Goal: Information Seeking & Learning: Find contact information

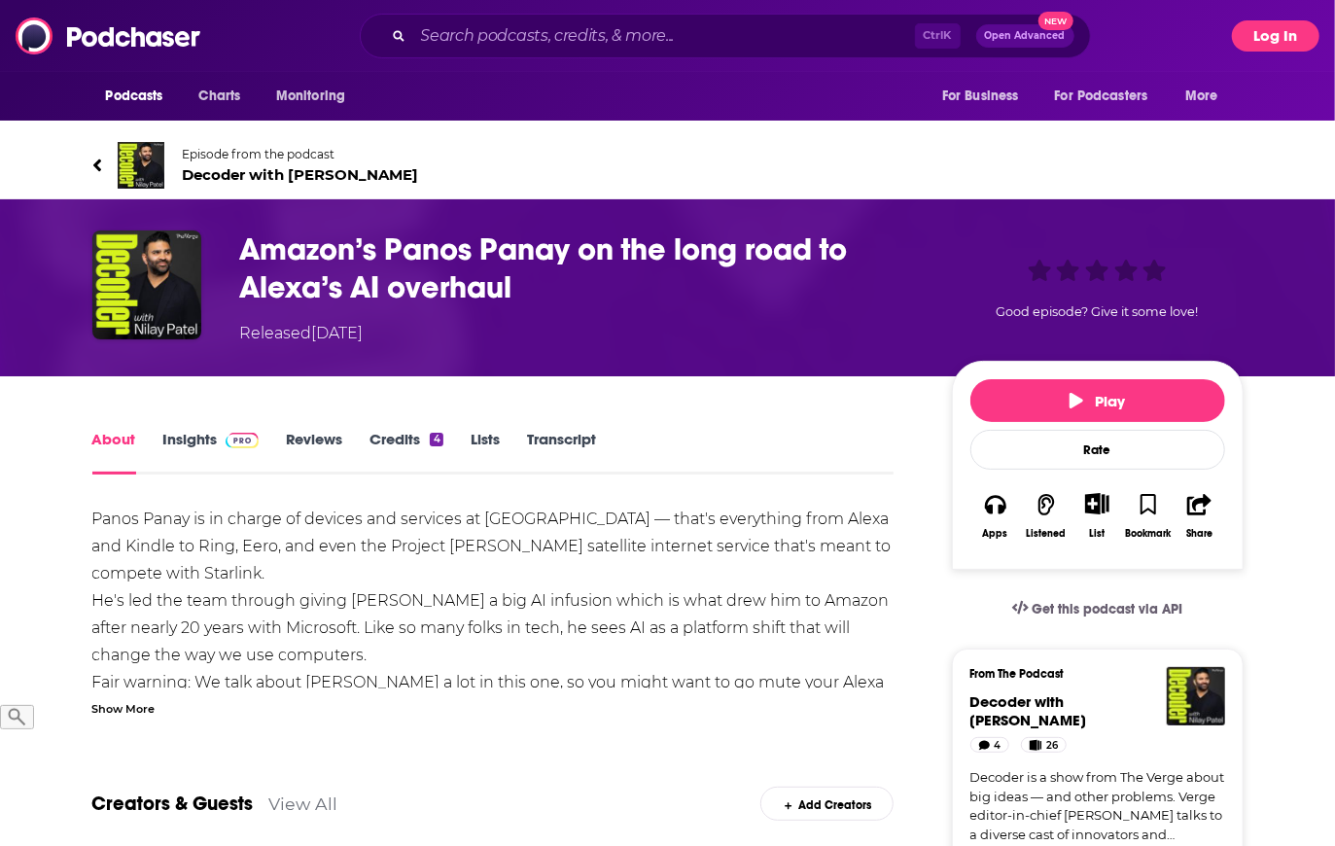
click at [1268, 37] on button "Log In" at bounding box center [1275, 35] width 87 height 31
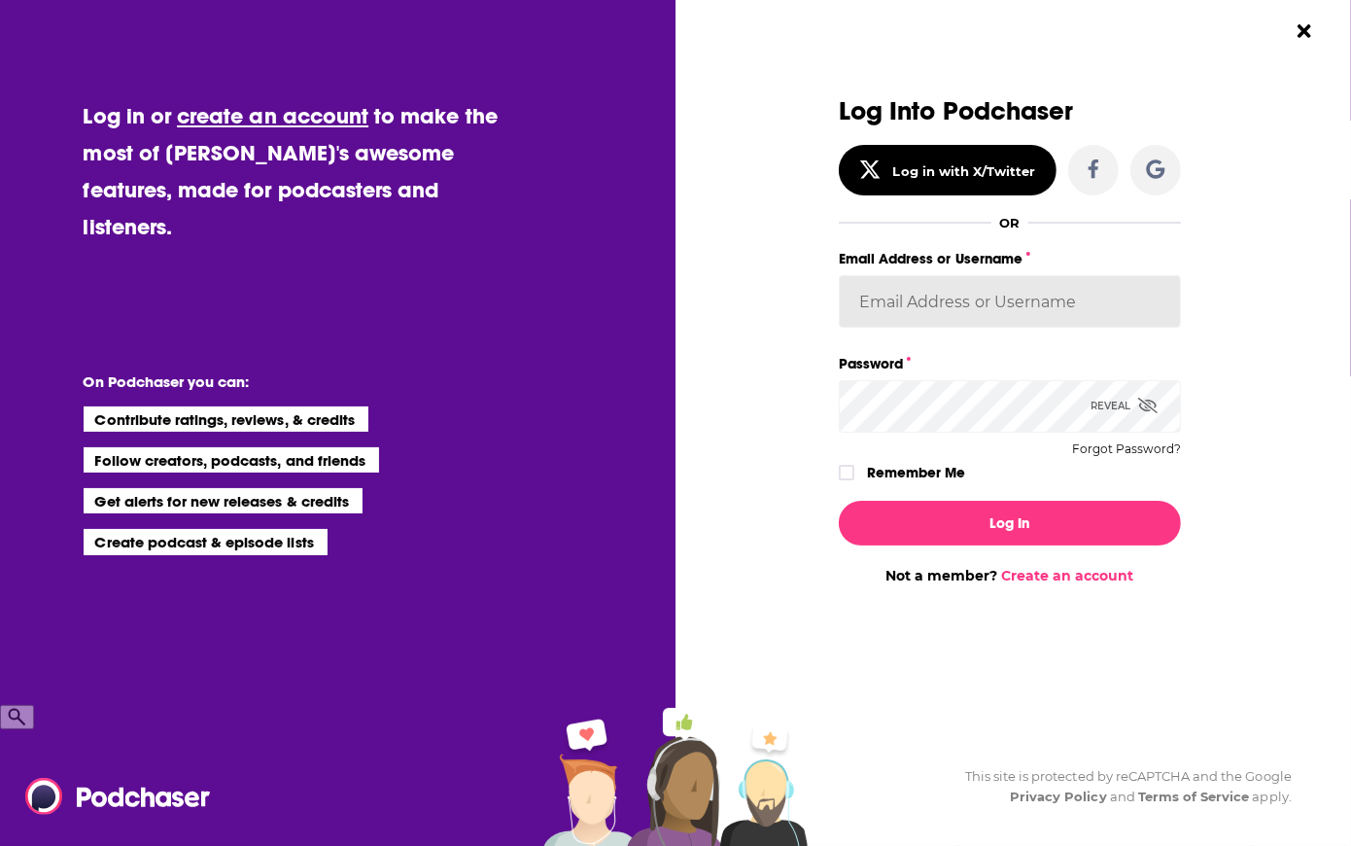
click at [874, 300] on input "Email Address or Username" at bounding box center [1010, 301] width 342 height 52
type input "[EMAIL_ADDRESS][DOMAIN_NAME]"
click at [839, 501] on button "Log In" at bounding box center [1010, 523] width 342 height 45
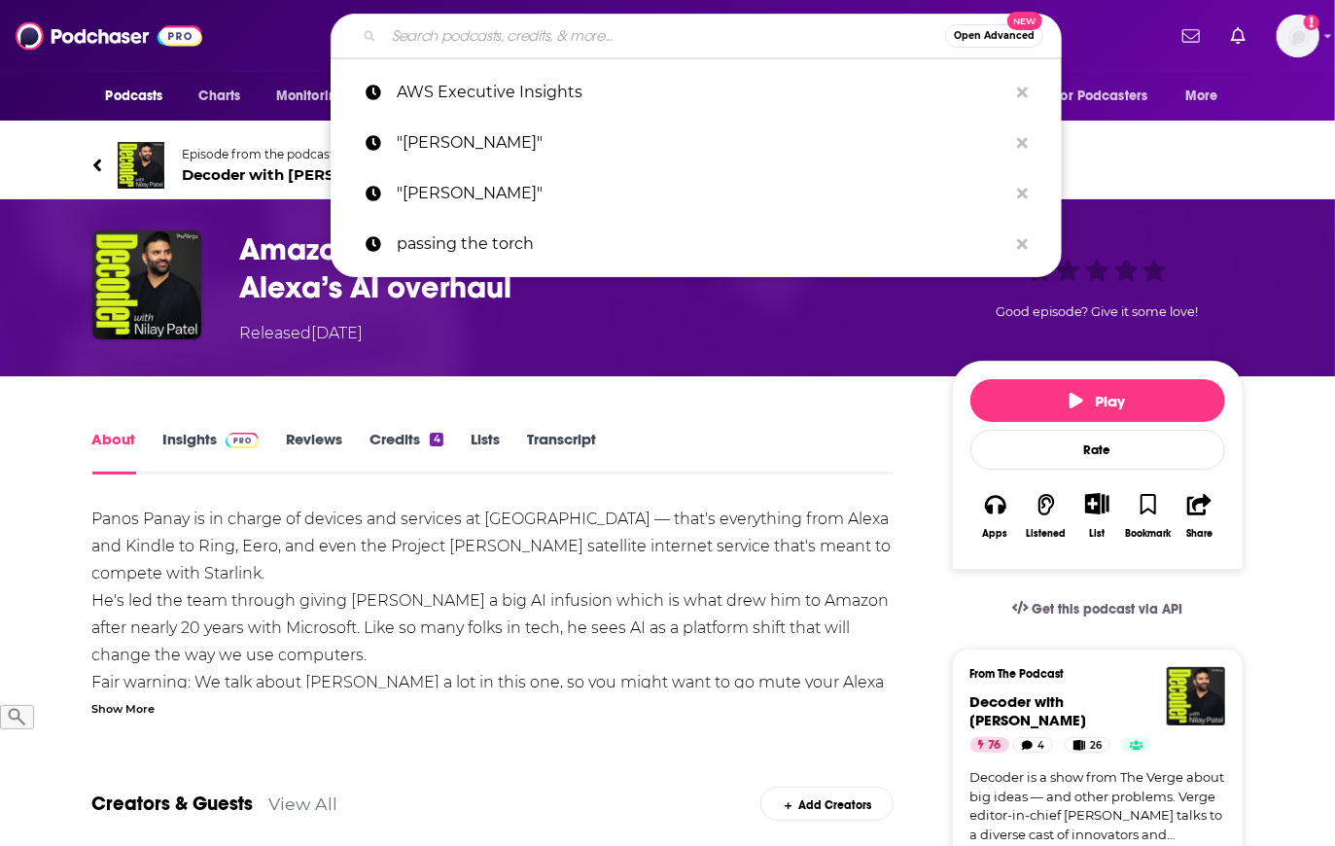
click at [566, 32] on input "Search podcasts, credits, & more..." at bounding box center [664, 35] width 561 height 31
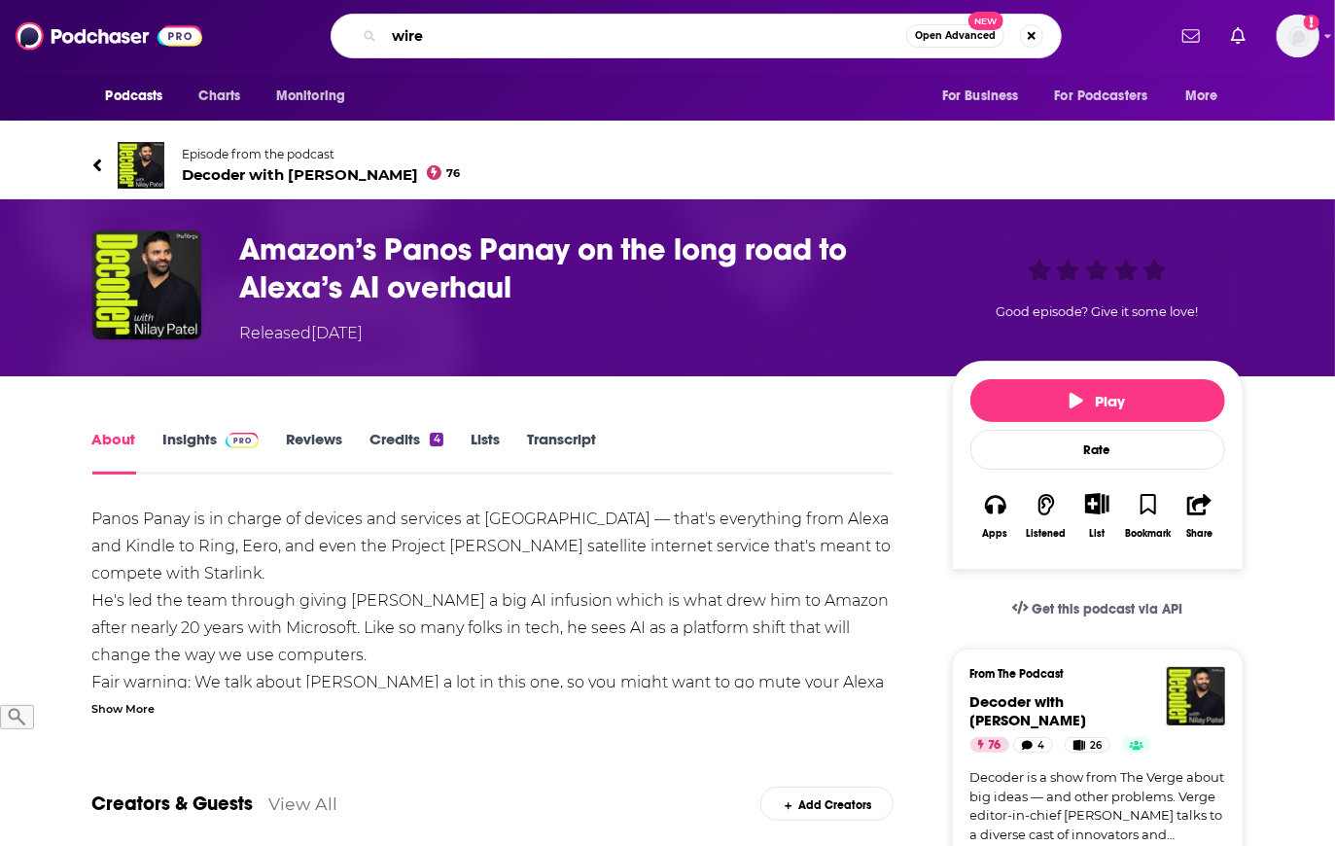
type input "wired"
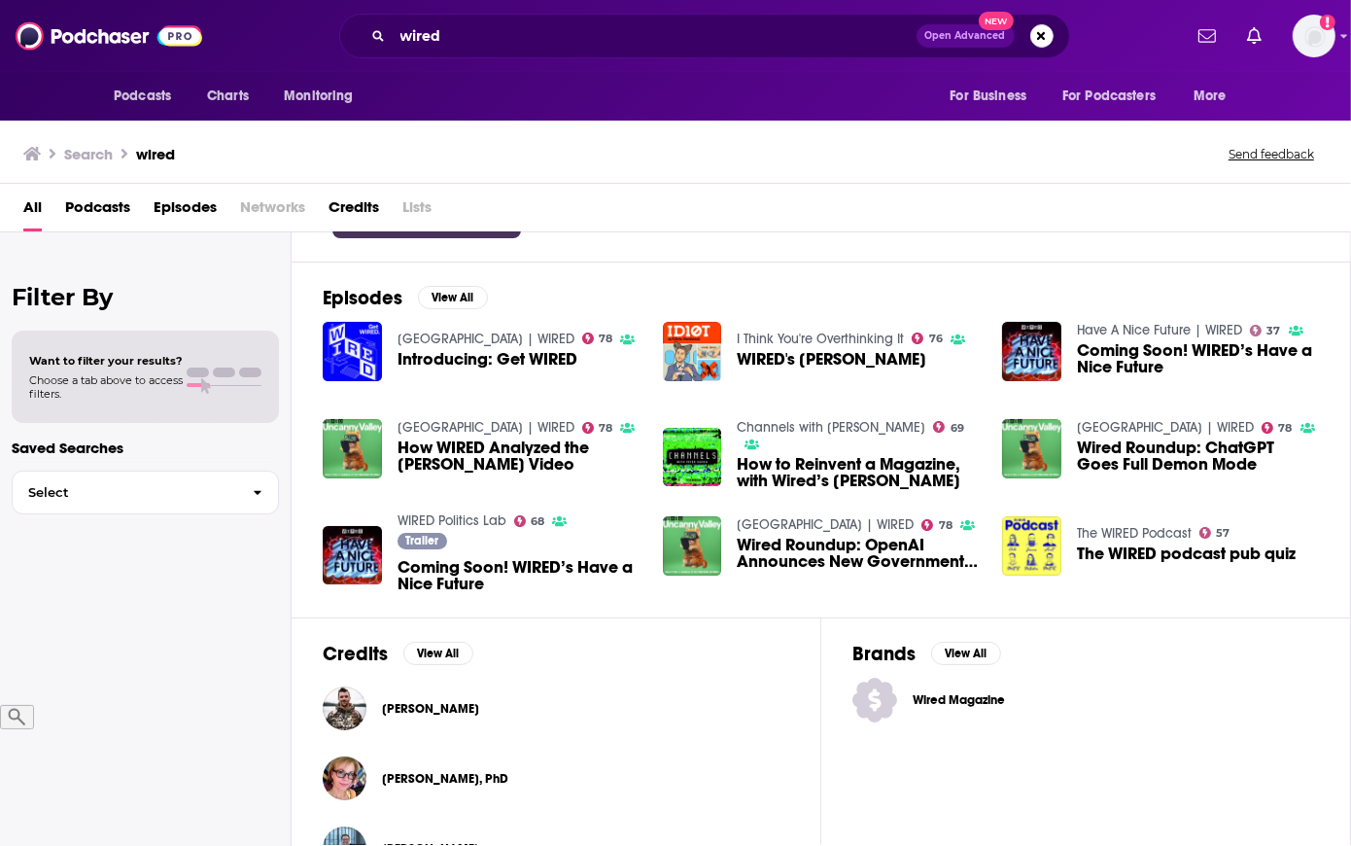
scroll to position [241, 0]
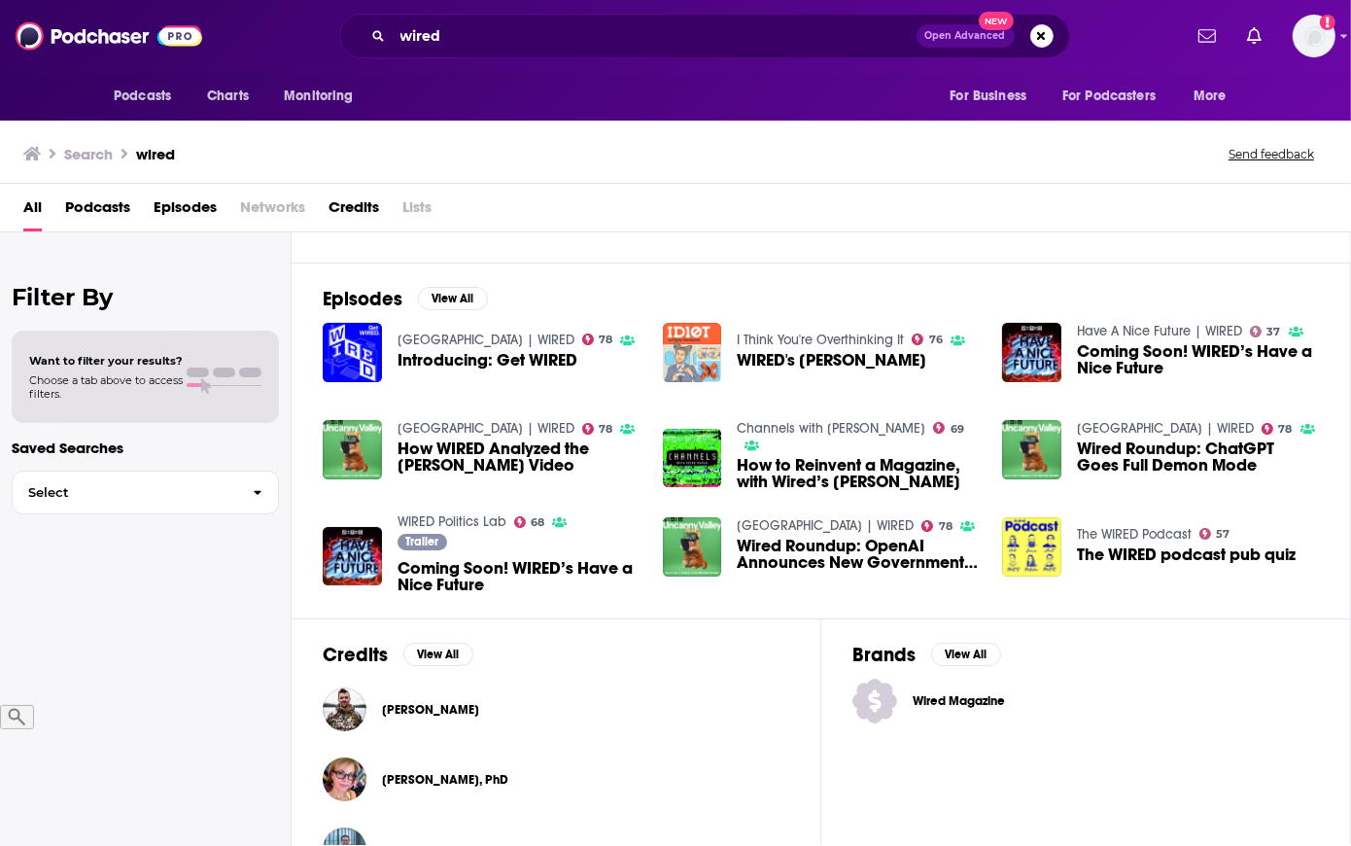
click at [692, 348] on img "WIRED's Chris Anderson" at bounding box center [692, 352] width 59 height 59
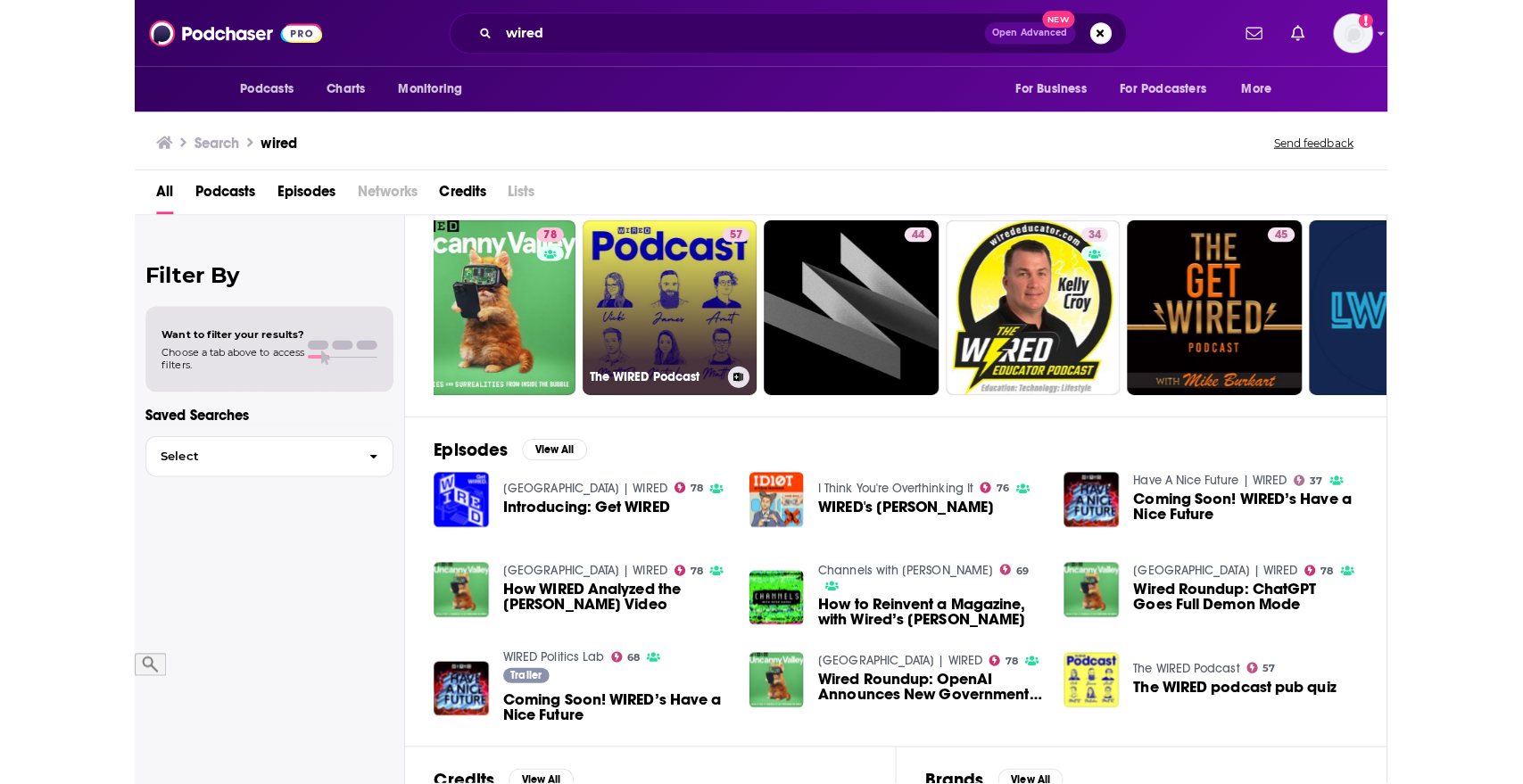
scroll to position [0, 43]
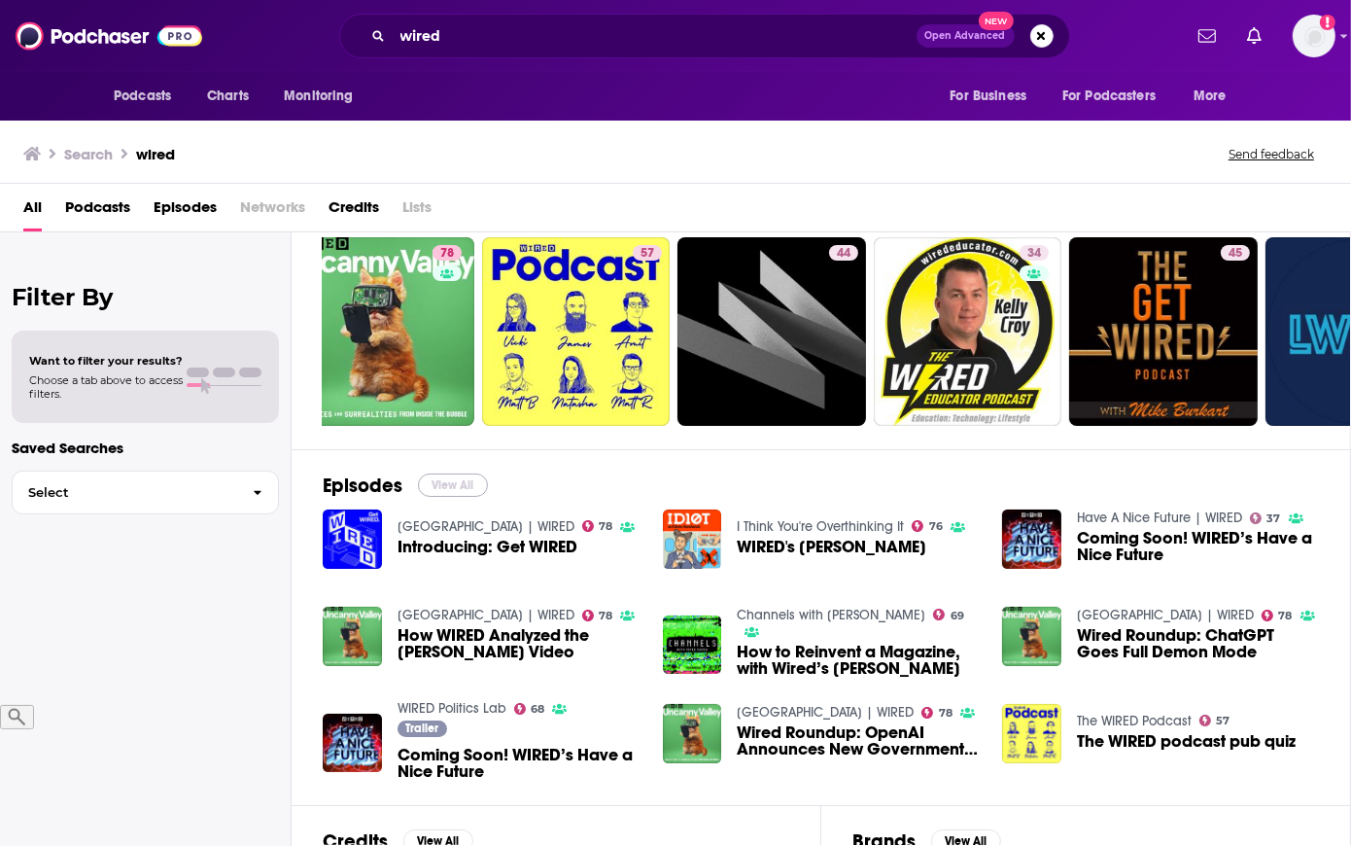
click at [440, 492] on button "View All" at bounding box center [453, 484] width 70 height 23
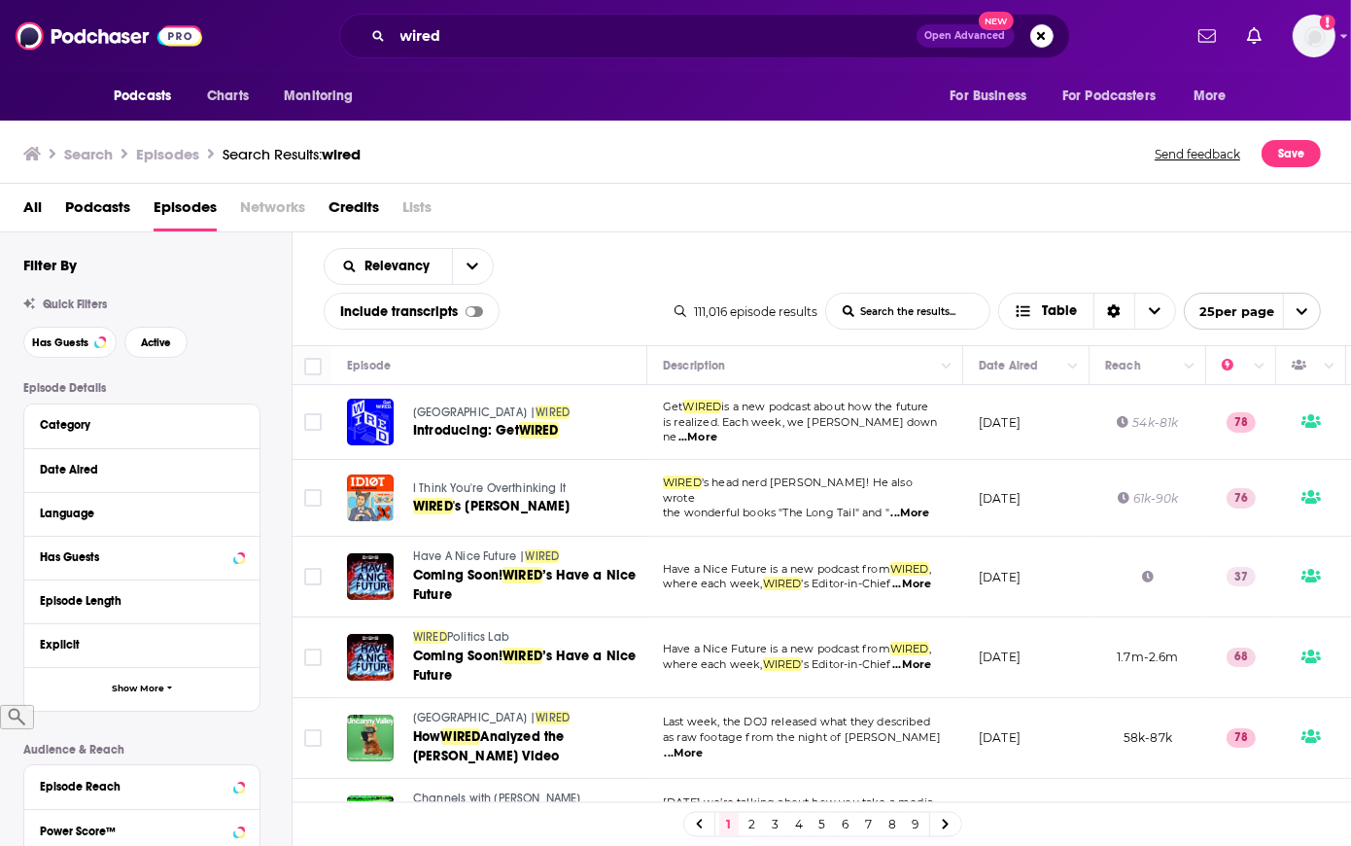
click at [116, 196] on span "Podcasts" at bounding box center [97, 211] width 65 height 40
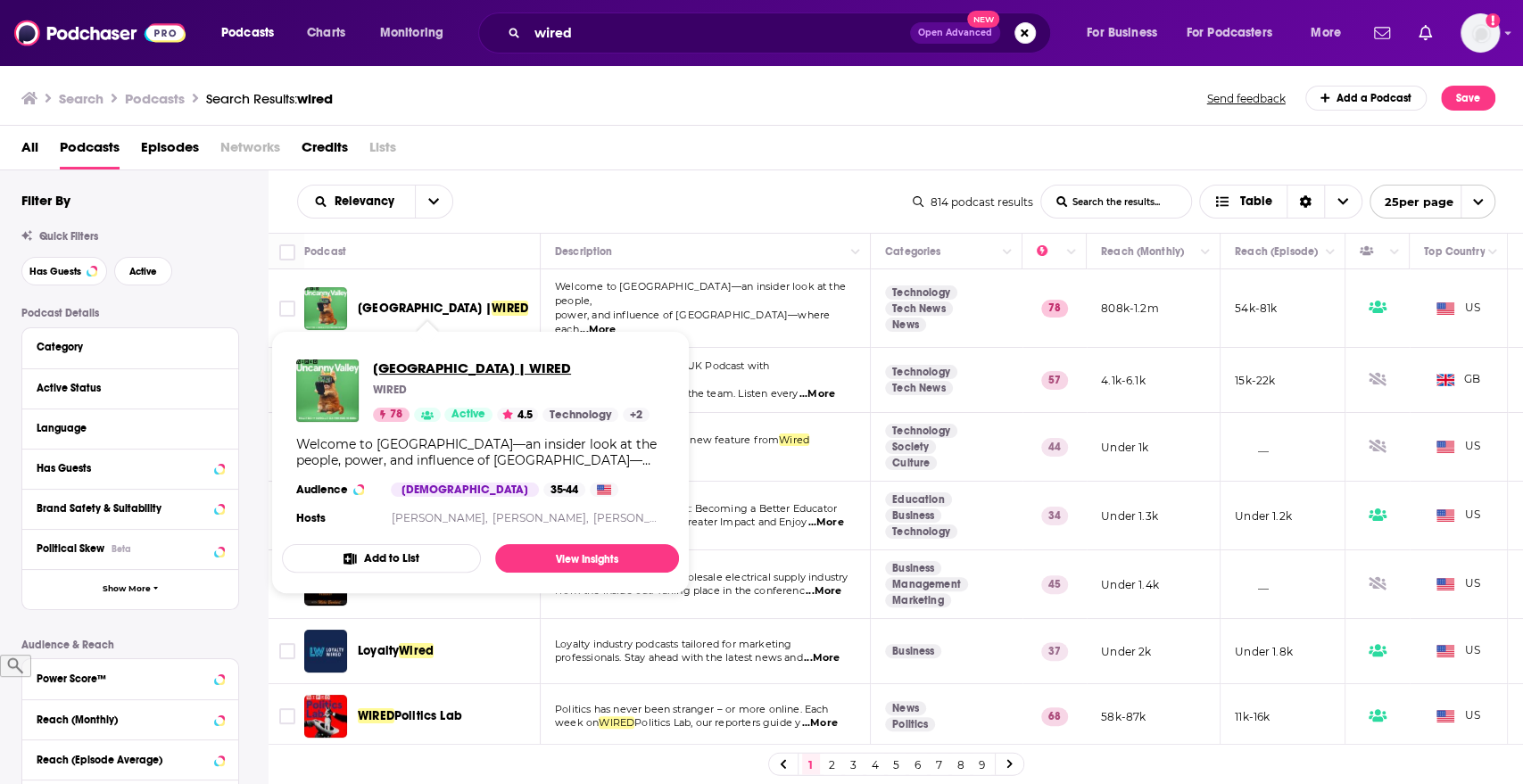
click at [435, 366] on span "[GEOGRAPHIC_DATA] | WIRED" at bounding box center [510, 368] width 276 height 17
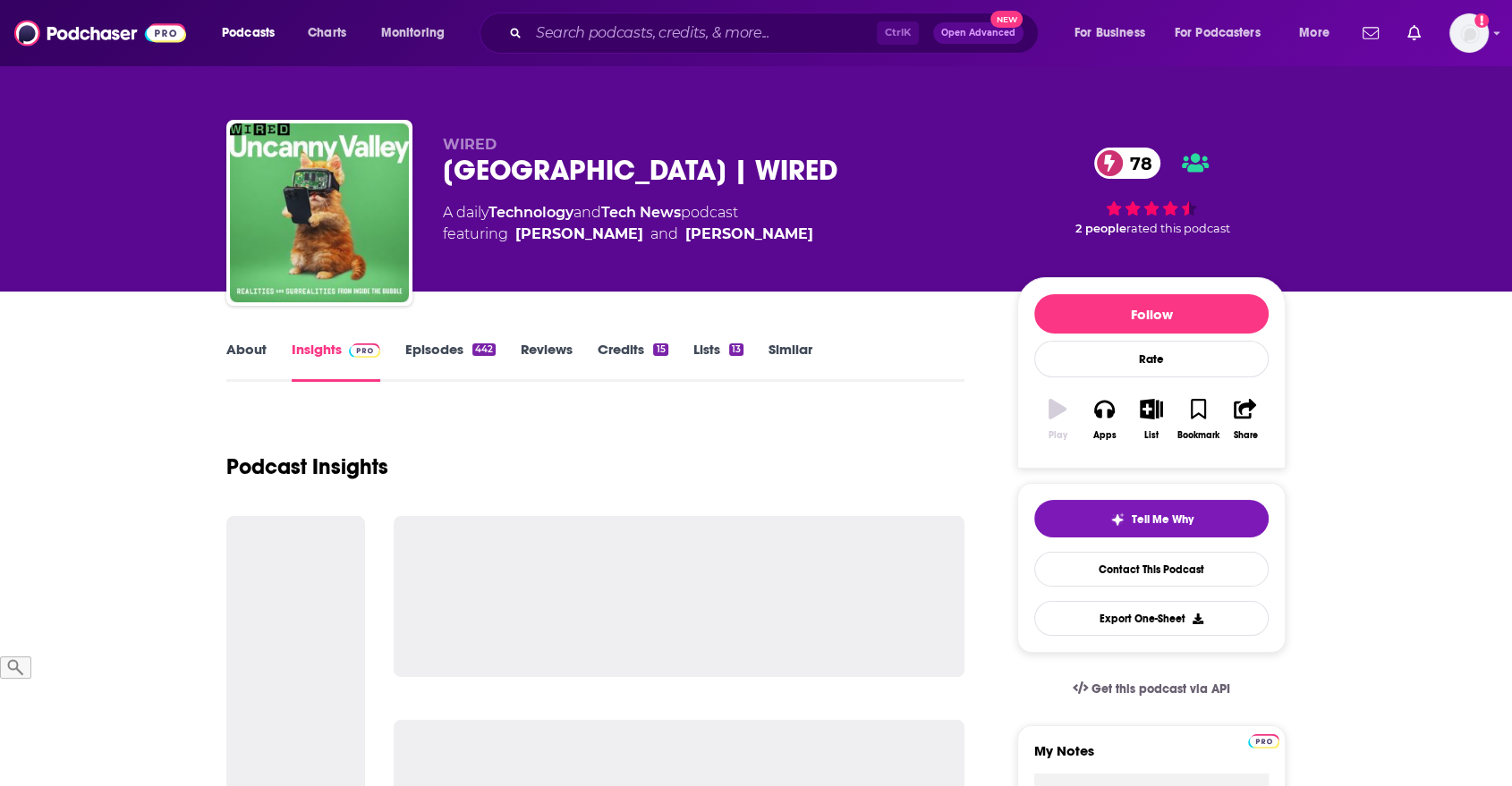
click at [477, 138] on span "WIRED" at bounding box center [469, 144] width 53 height 17
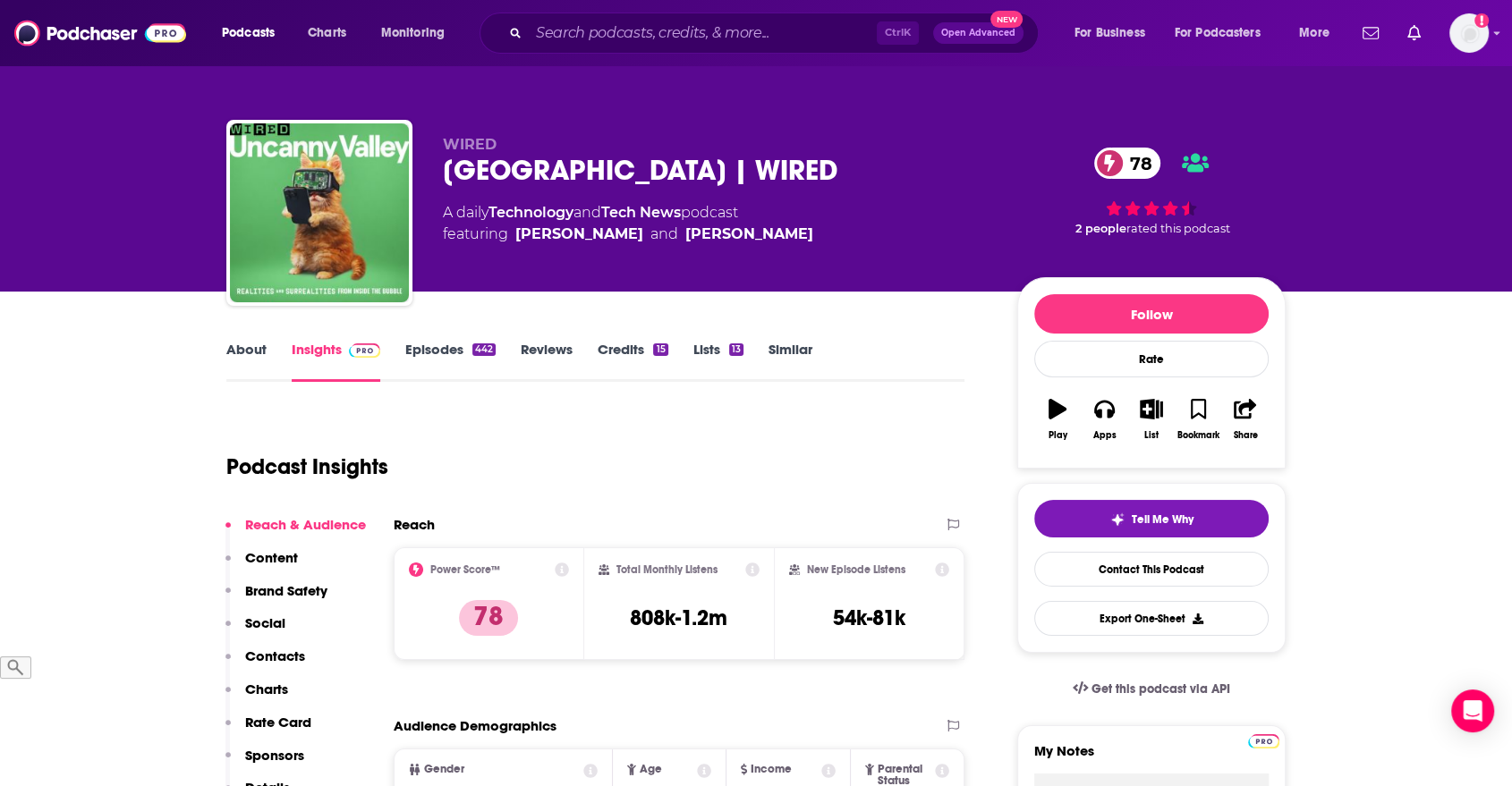
click at [460, 144] on span "WIRED" at bounding box center [469, 144] width 53 height 17
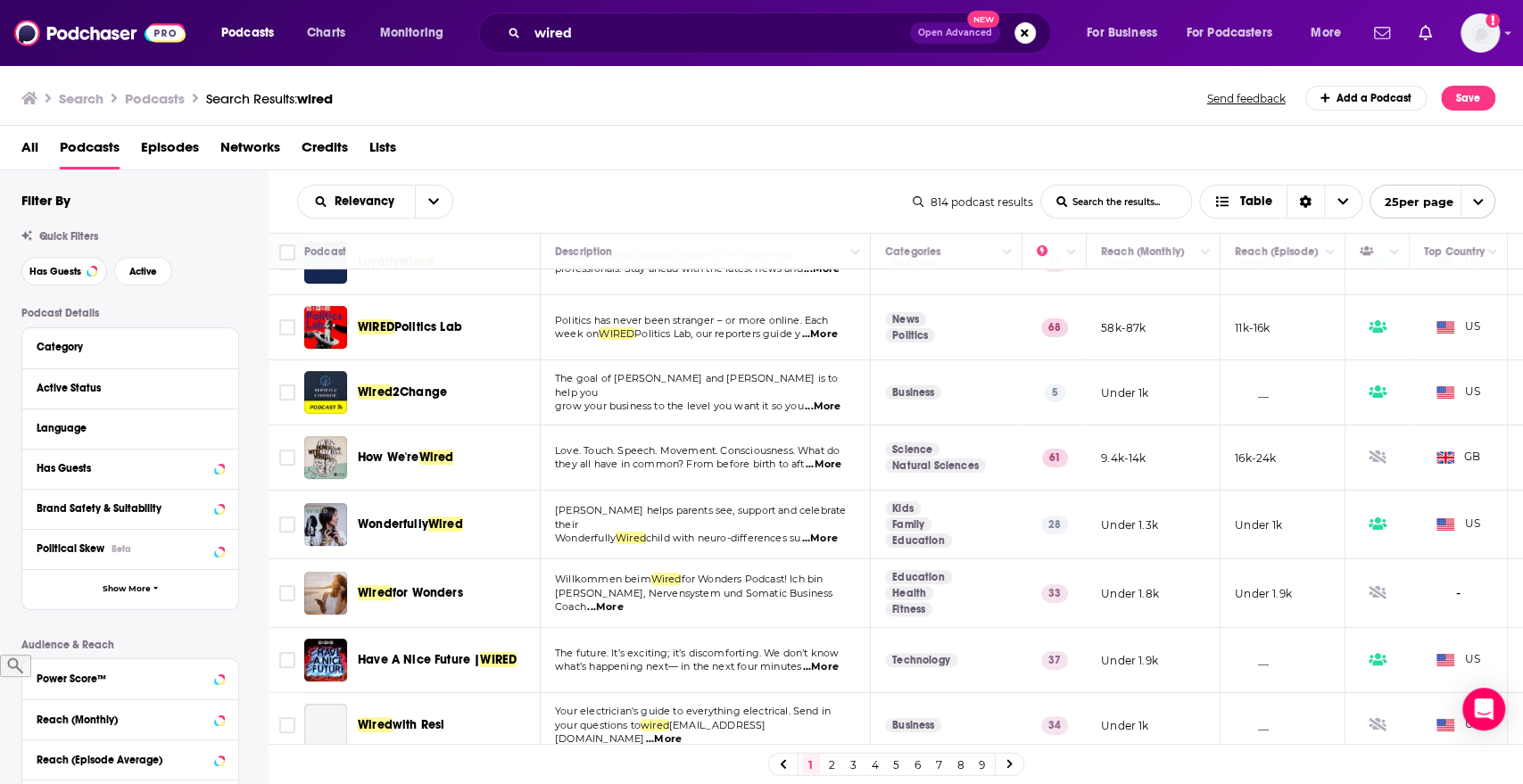
scroll to position [391, 0]
click at [321, 141] on span "Credits" at bounding box center [325, 151] width 47 height 37
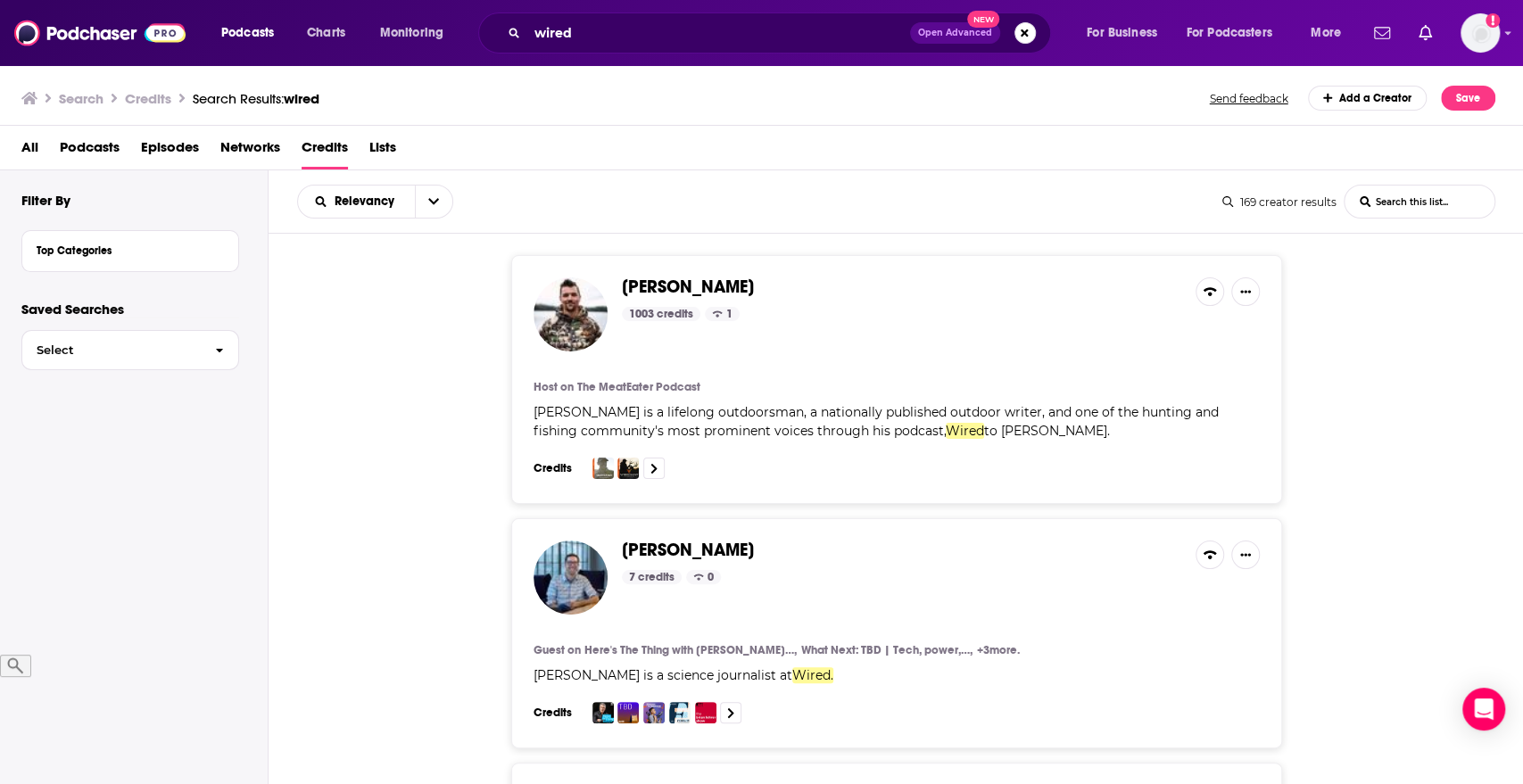
click at [93, 139] on span "Podcasts" at bounding box center [89, 151] width 60 height 37
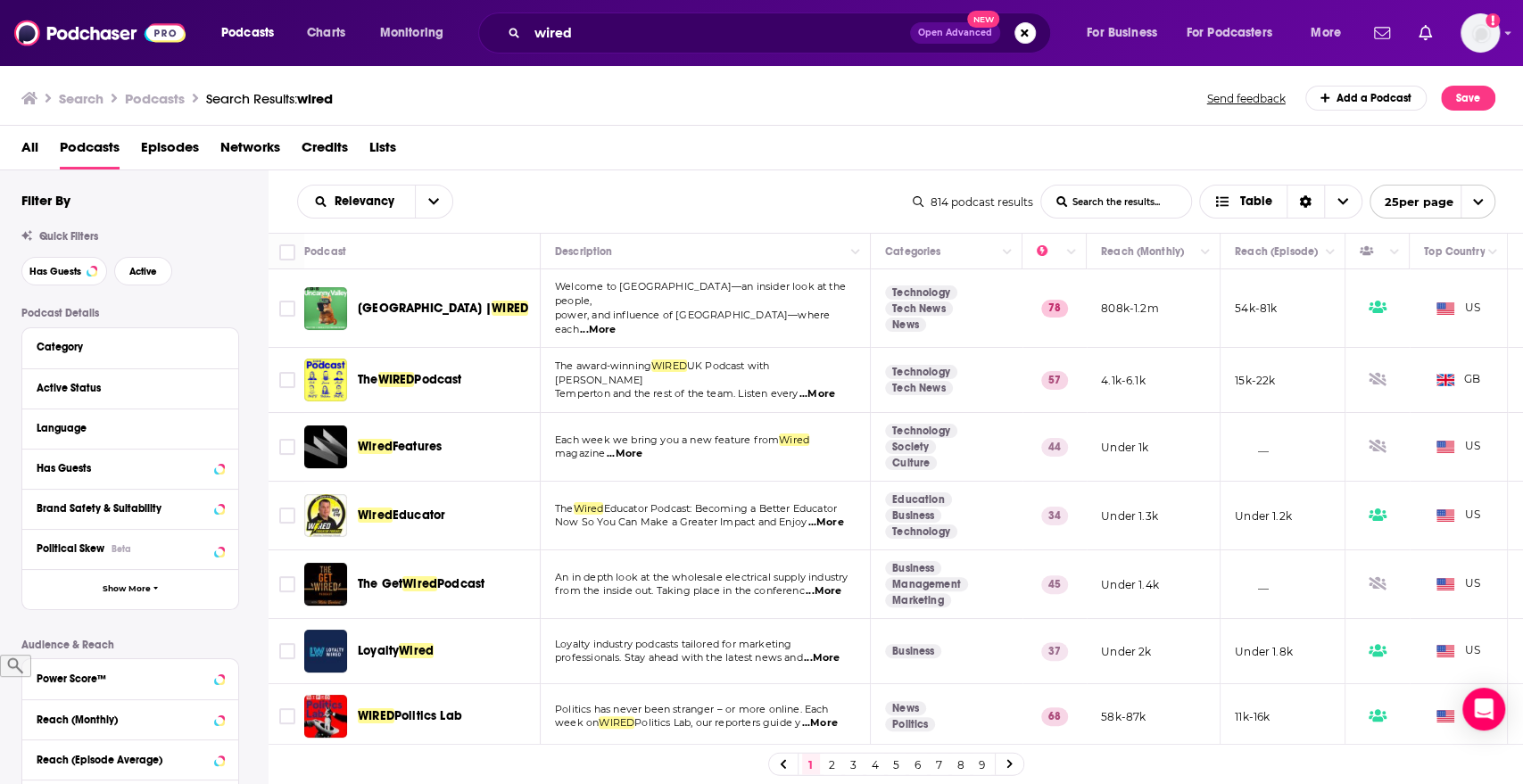
click at [1157, 204] on input "List Search Input" at bounding box center [1115, 201] width 150 height 32
click at [420, 202] on button "open menu" at bounding box center [433, 201] width 38 height 32
drag, startPoint x: 1248, startPoint y: 196, endPoint x: 1321, endPoint y: 198, distance: 73.0
click at [1225, 198] on button "Table" at bounding box center [1281, 201] width 163 height 34
click at [1225, 204] on span "Choose View" at bounding box center [1342, 201] width 38 height 32
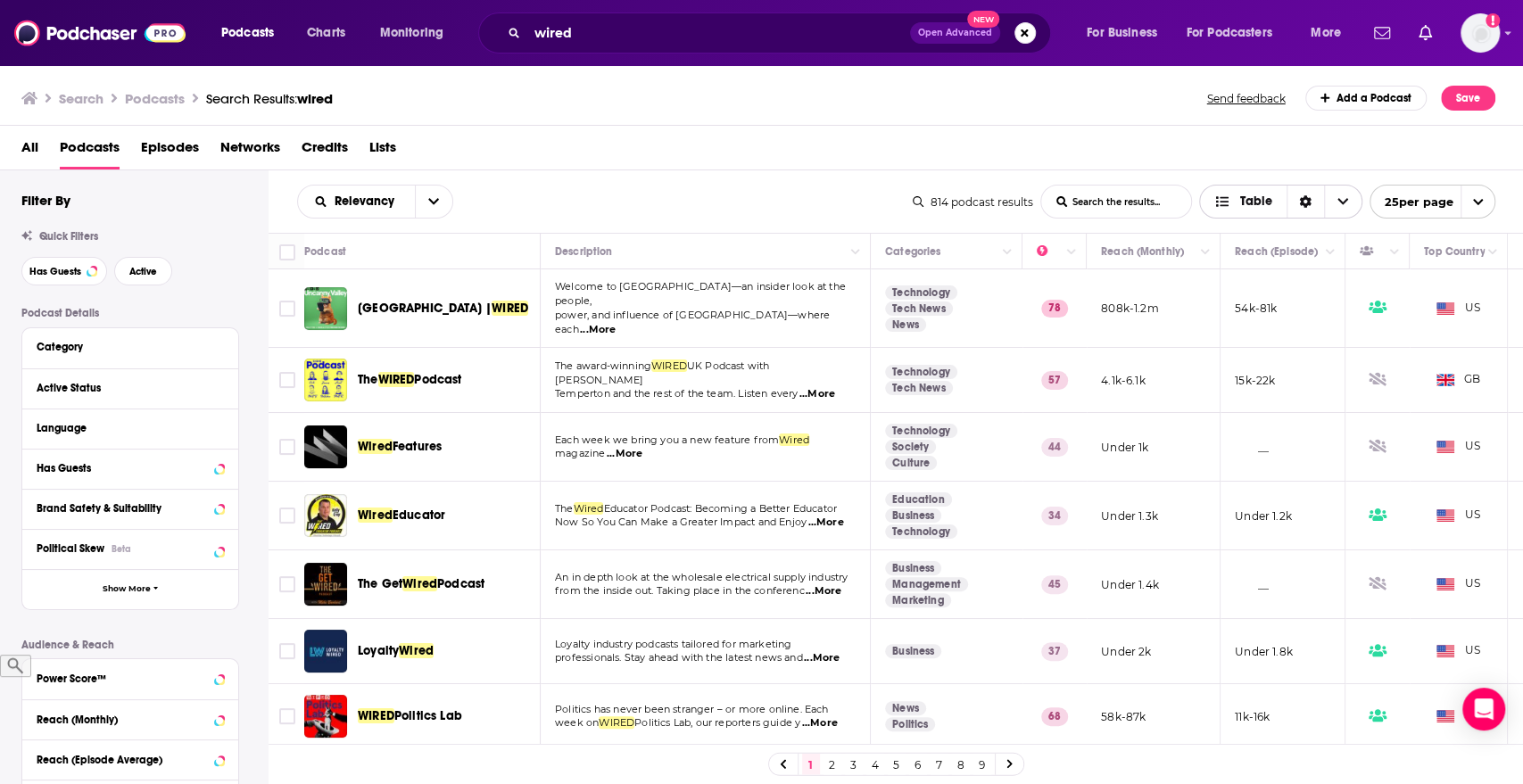
click at [1225, 201] on icon "Sort Direction" at bounding box center [1305, 202] width 13 height 13
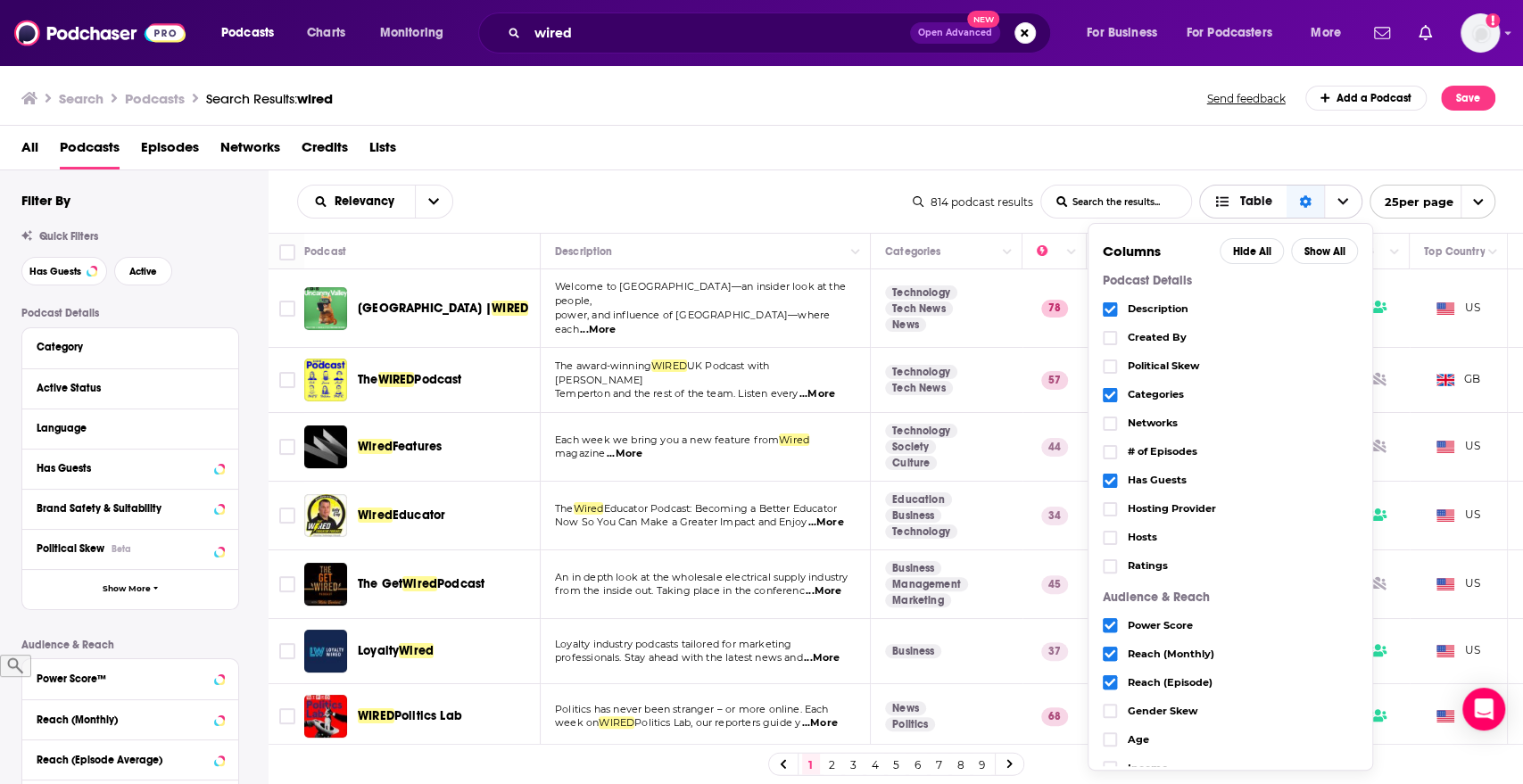
scroll to position [86, 0]
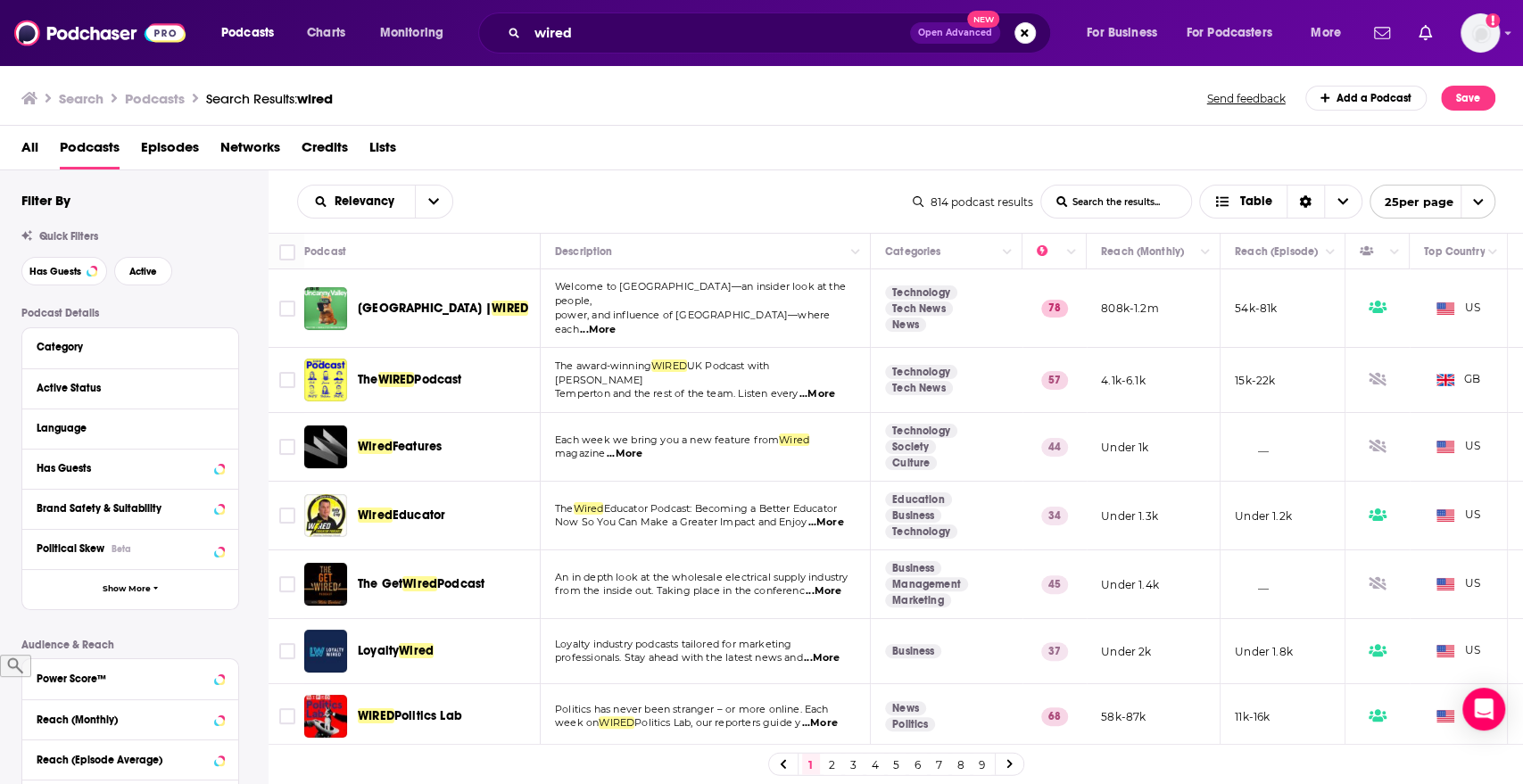
click at [1079, 155] on div "All Podcasts Episodes Networks Credits Lists" at bounding box center [765, 151] width 1488 height 37
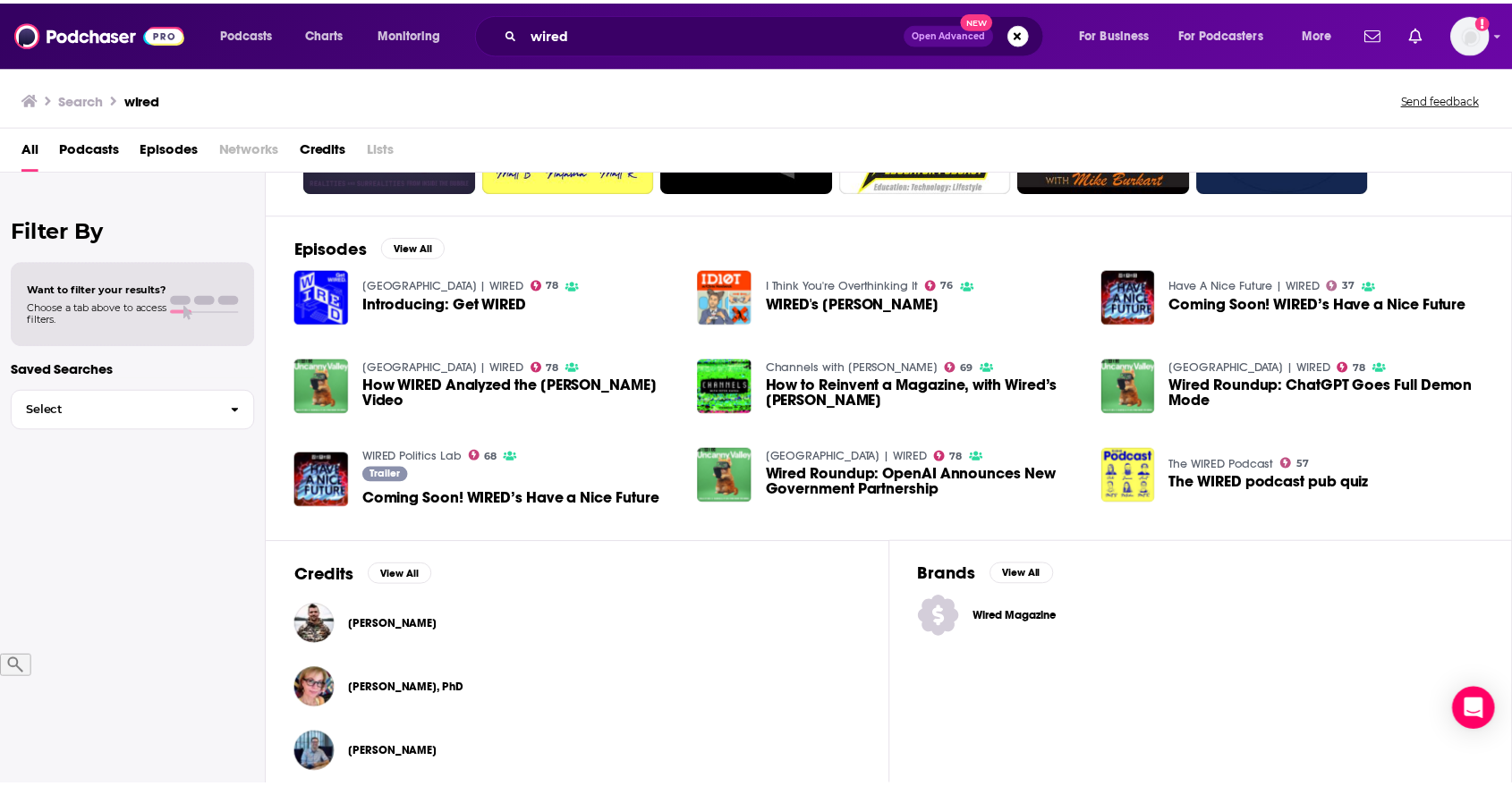
scroll to position [223, 0]
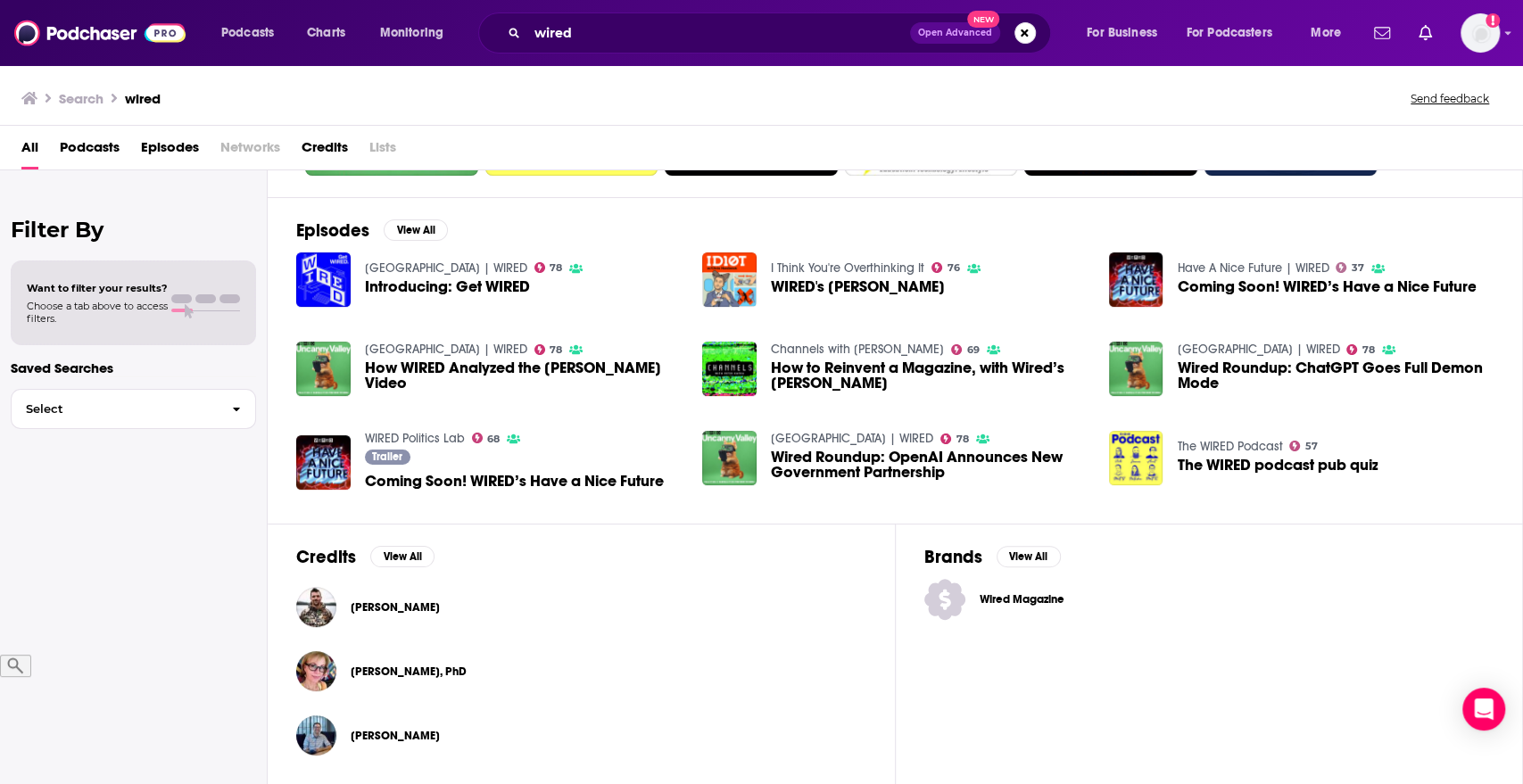
click at [1026, 598] on span "Wired Magazine" at bounding box center [1032, 599] width 106 height 15
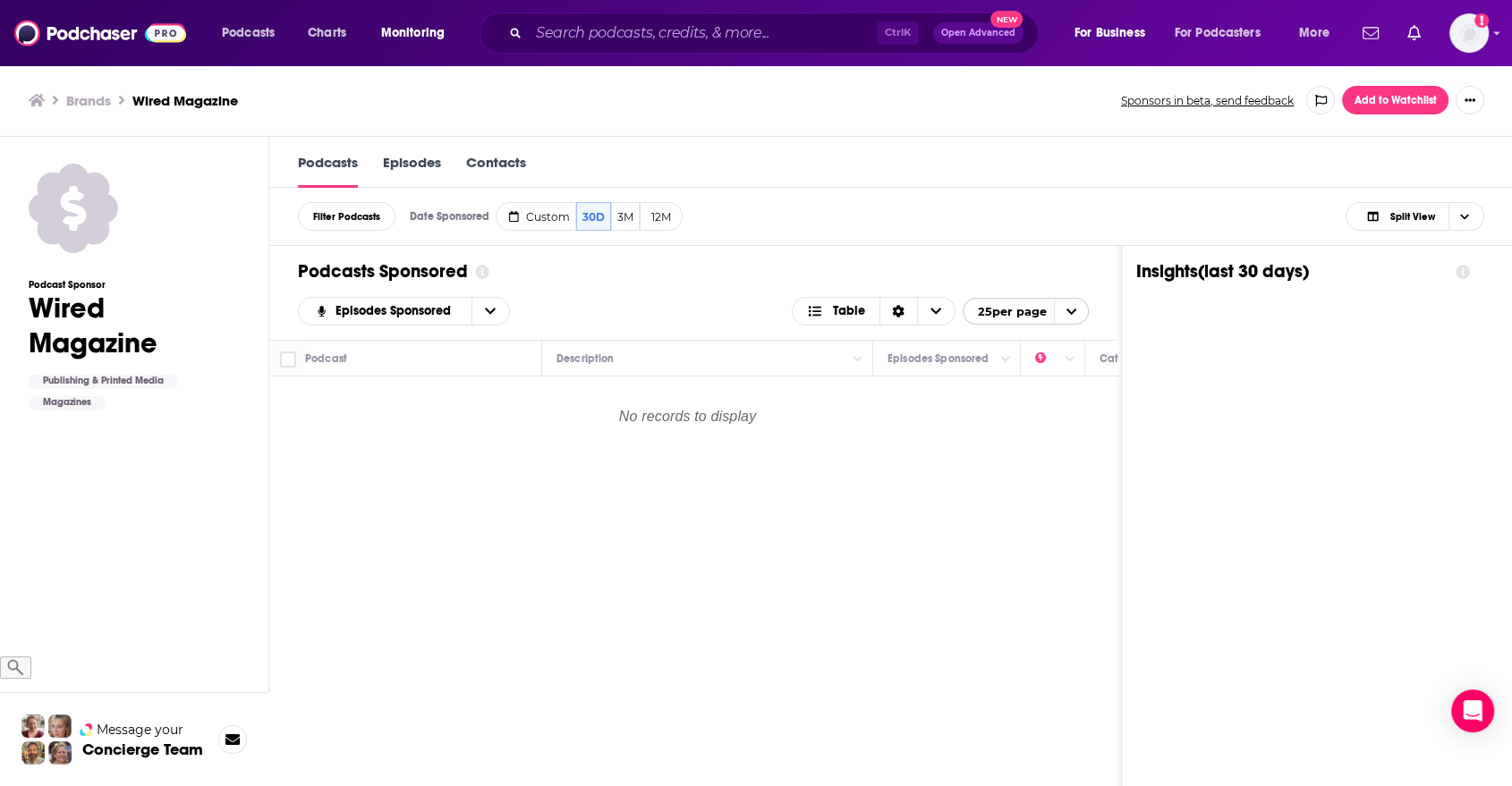
click at [441, 170] on link "Episodes" at bounding box center [411, 170] width 58 height 34
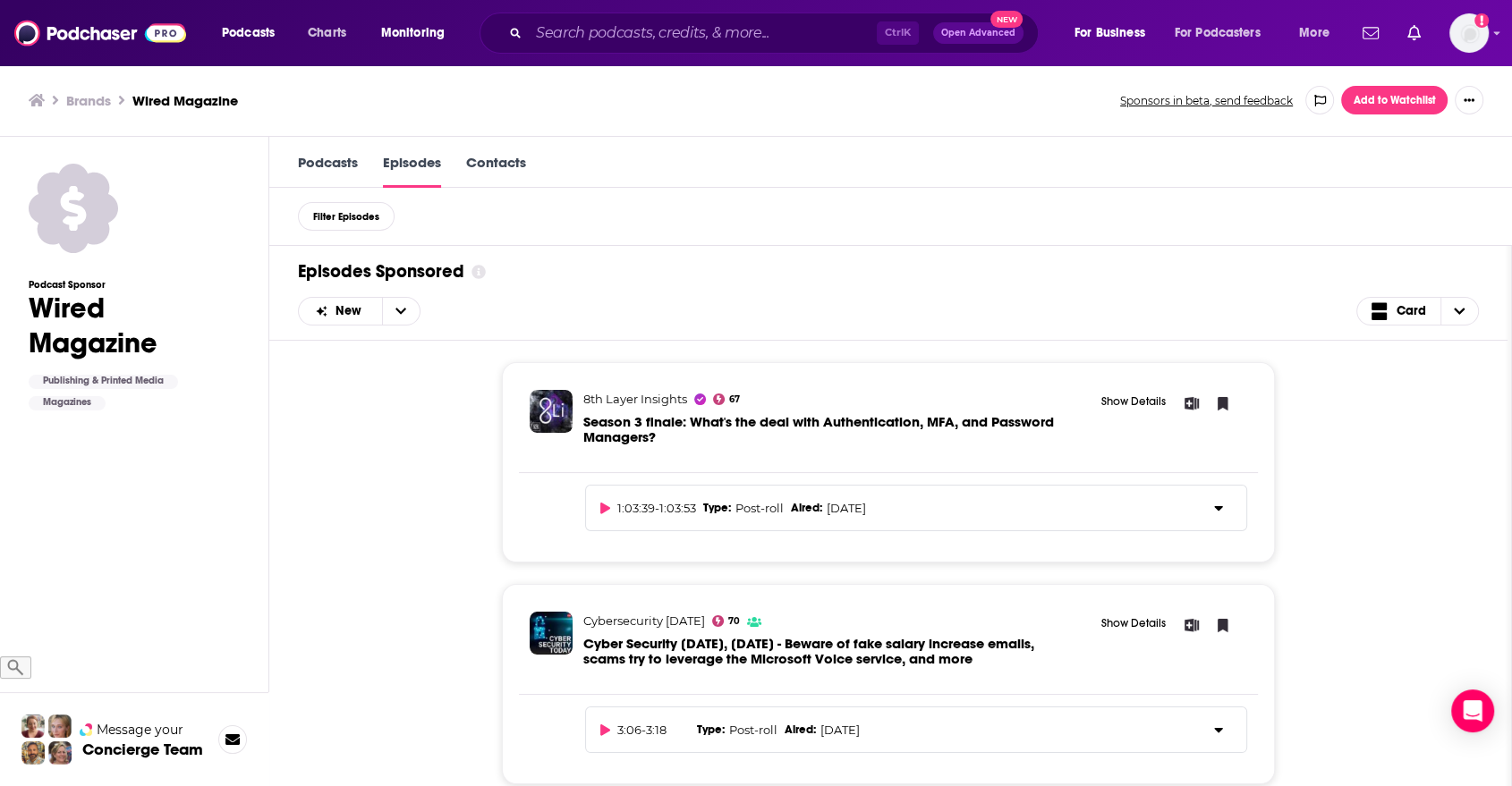
click at [510, 170] on link "Contacts" at bounding box center [495, 170] width 60 height 34
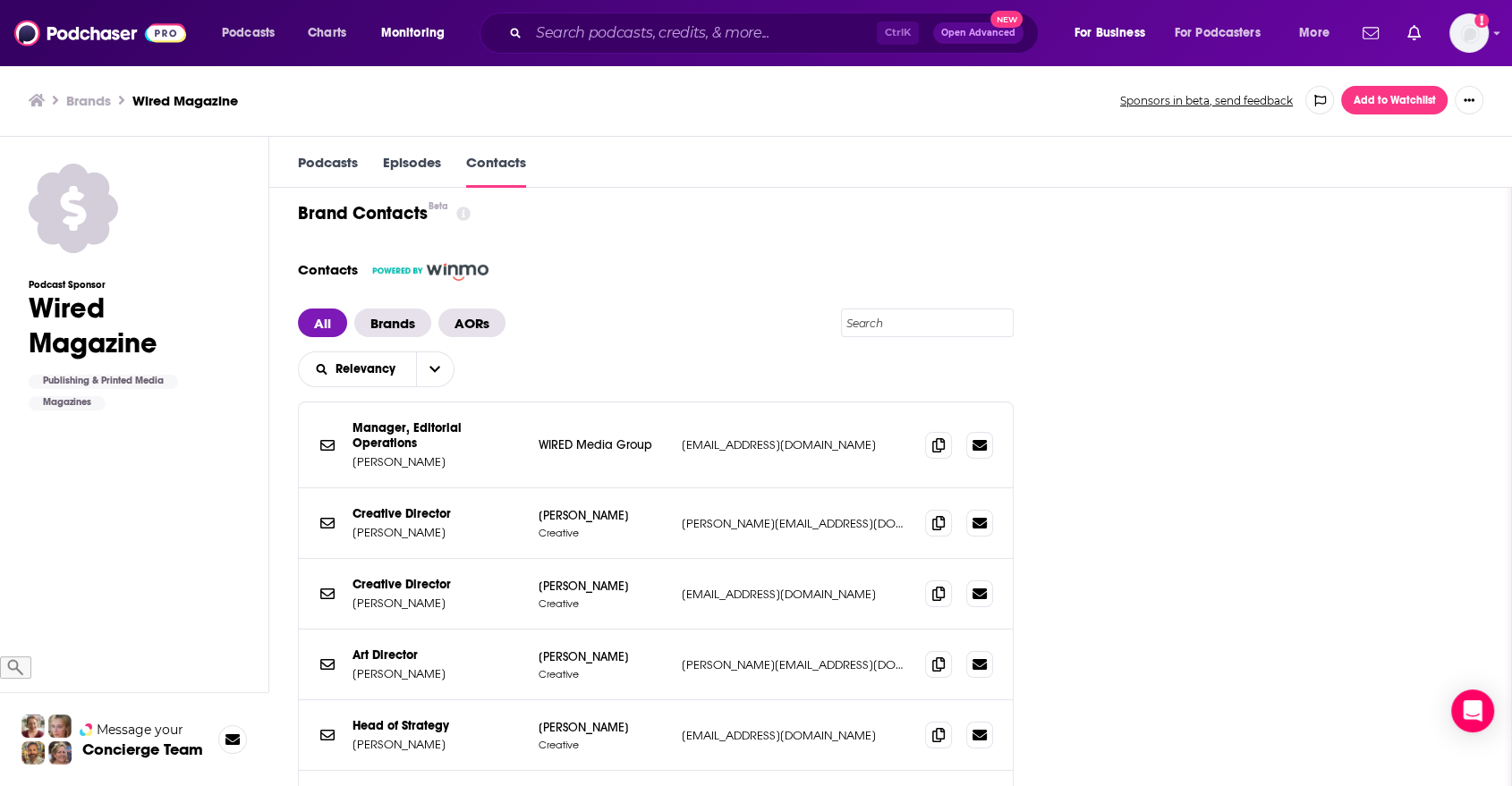
click at [350, 174] on link "Podcasts" at bounding box center [328, 170] width 60 height 34
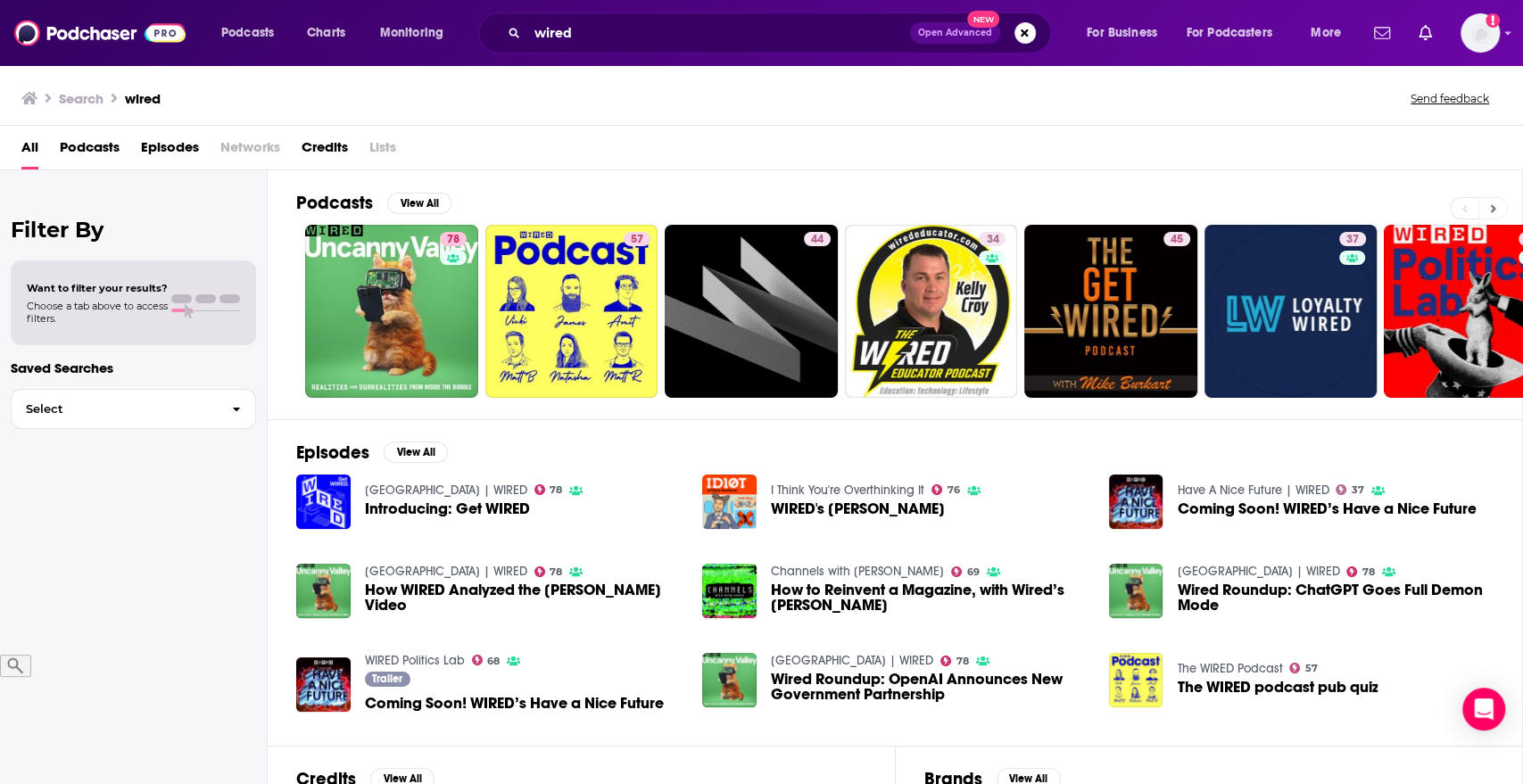
click at [1225, 212] on button at bounding box center [1494, 208] width 29 height 22
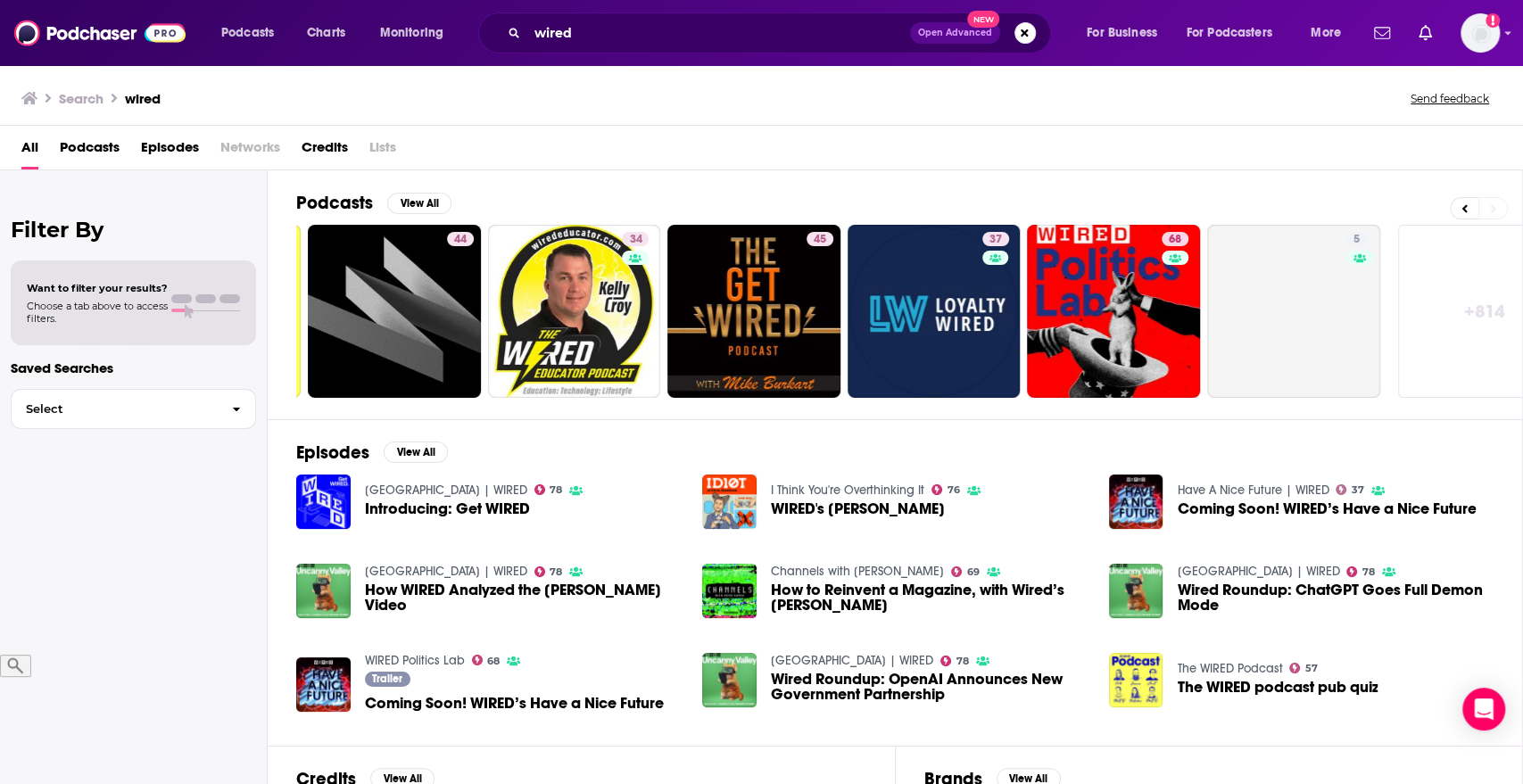
scroll to position [0, 412]
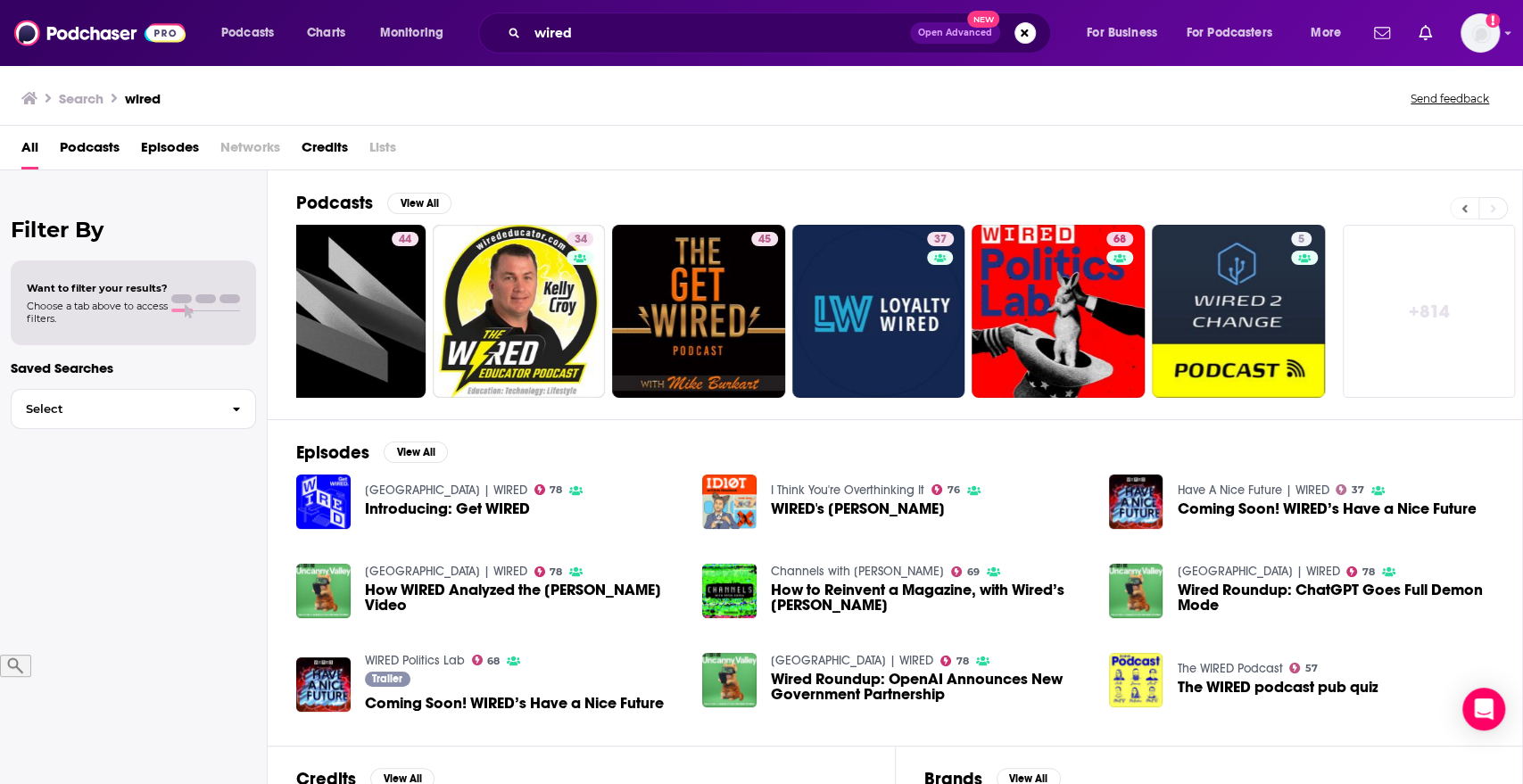
click at [1225, 211] on button at bounding box center [1463, 208] width 28 height 22
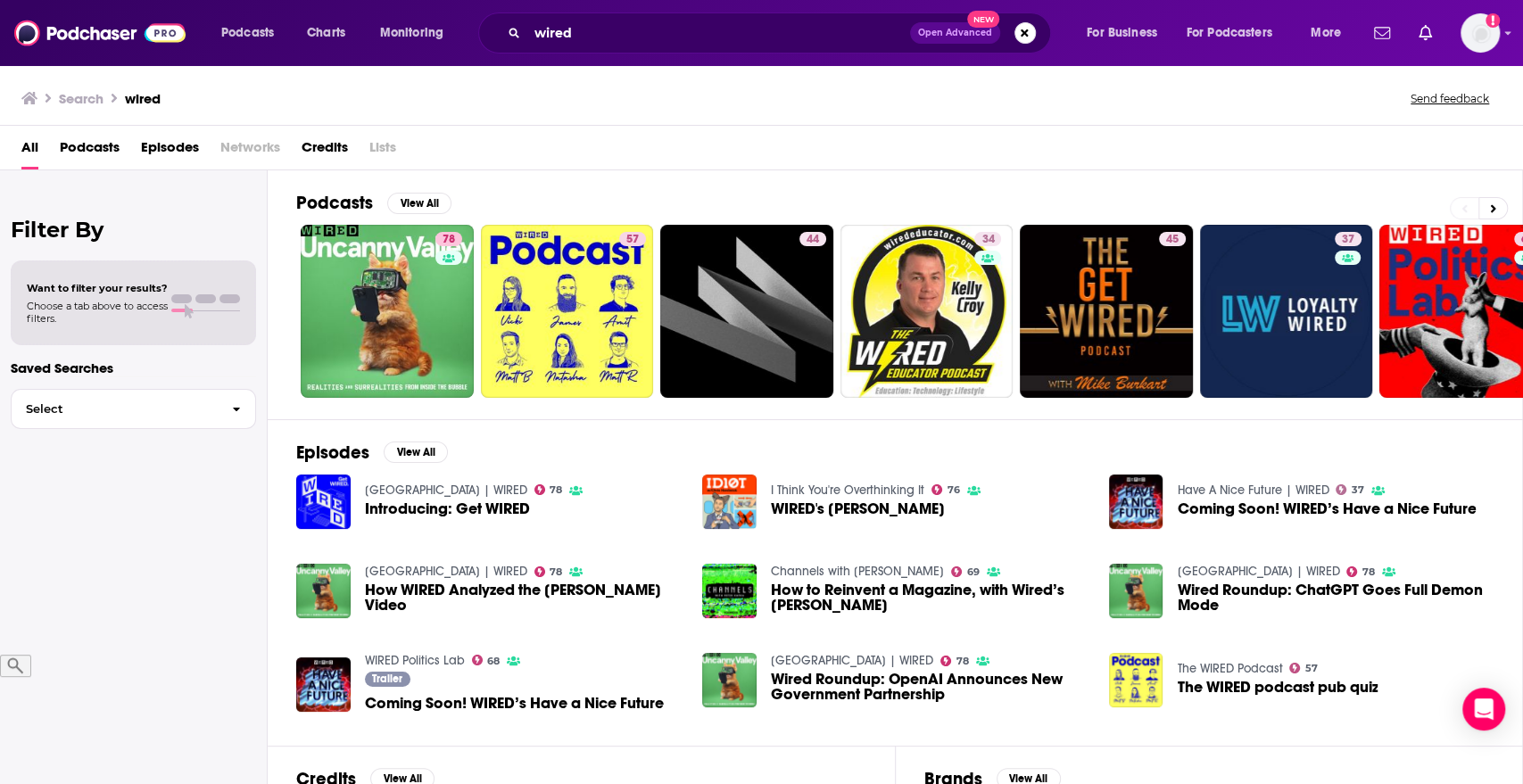
scroll to position [0, 0]
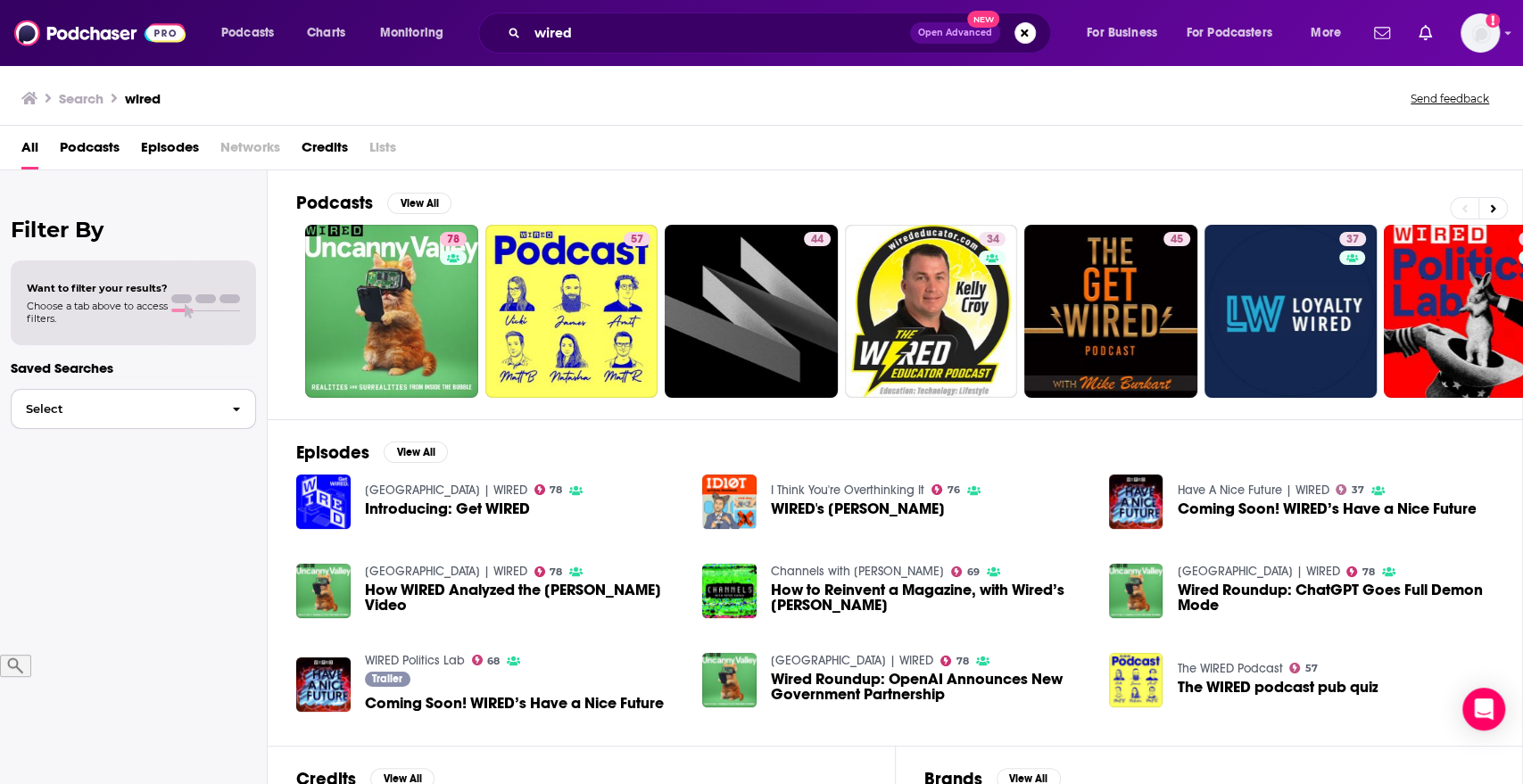
click at [150, 403] on span "Select" at bounding box center [115, 409] width 207 height 12
click at [154, 405] on span "Select" at bounding box center [115, 409] width 207 height 12
